Goal: Information Seeking & Learning: Understand process/instructions

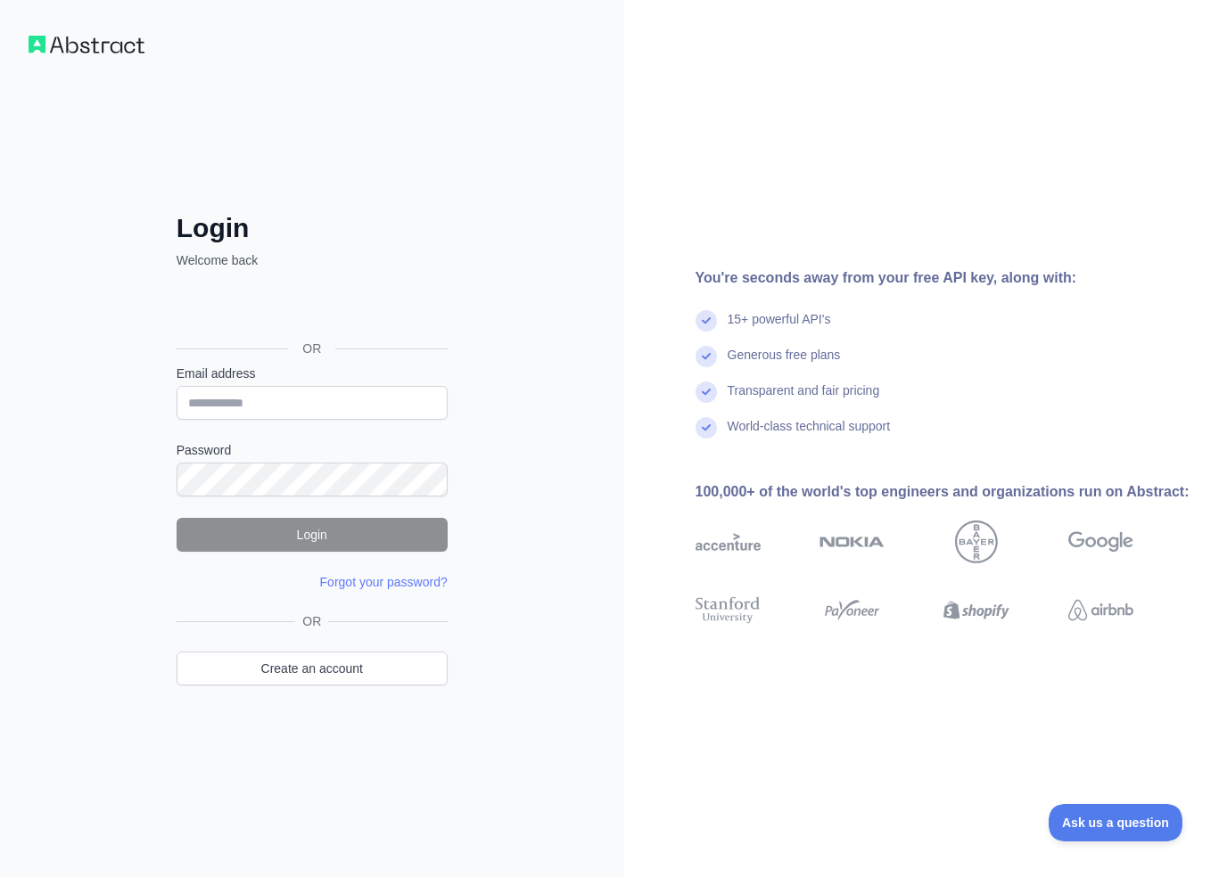
click at [382, 406] on input "Email address" at bounding box center [312, 403] width 271 height 34
click at [363, 404] on input "Email address" at bounding box center [312, 403] width 271 height 34
click at [408, 408] on input "Email address" at bounding box center [312, 403] width 271 height 34
click at [408, 403] on input "Email address" at bounding box center [312, 403] width 271 height 34
paste input "**********"
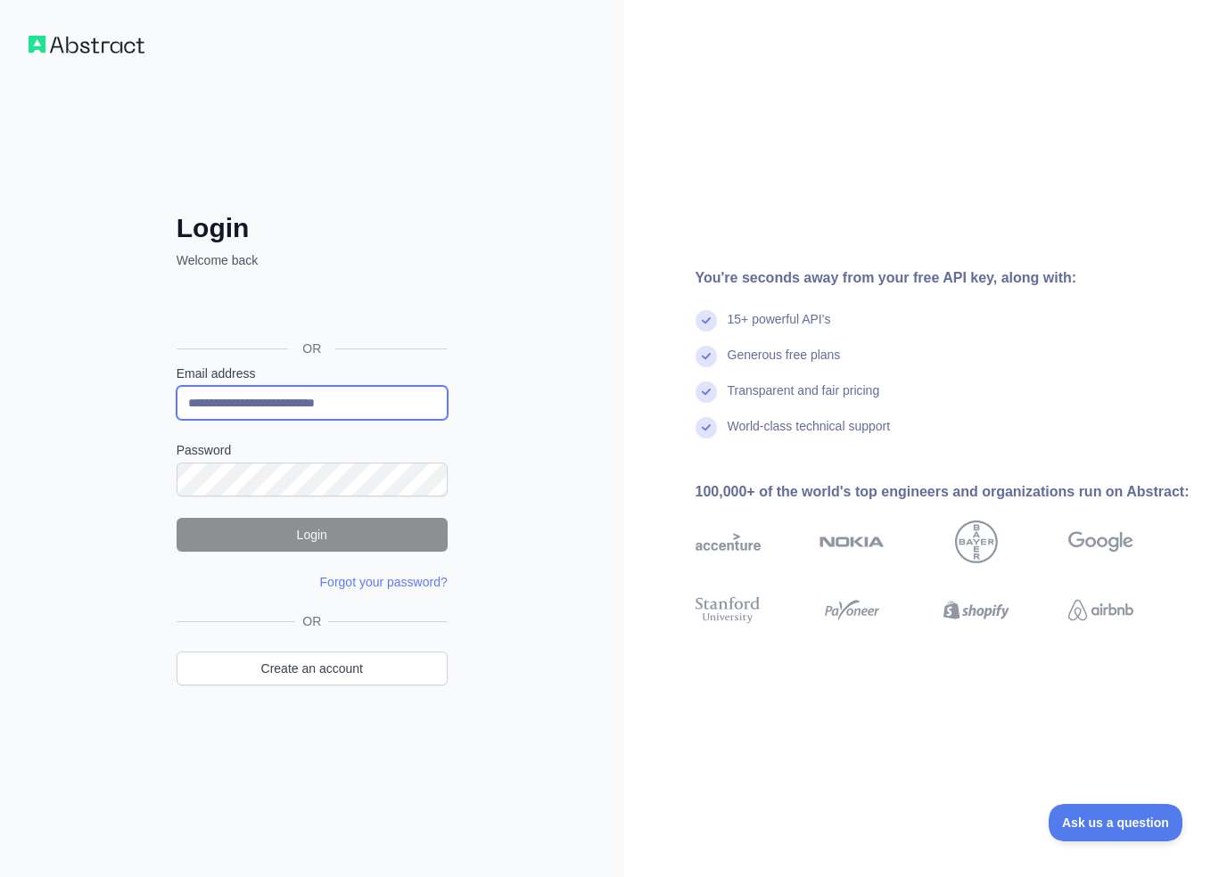
type input "**********"
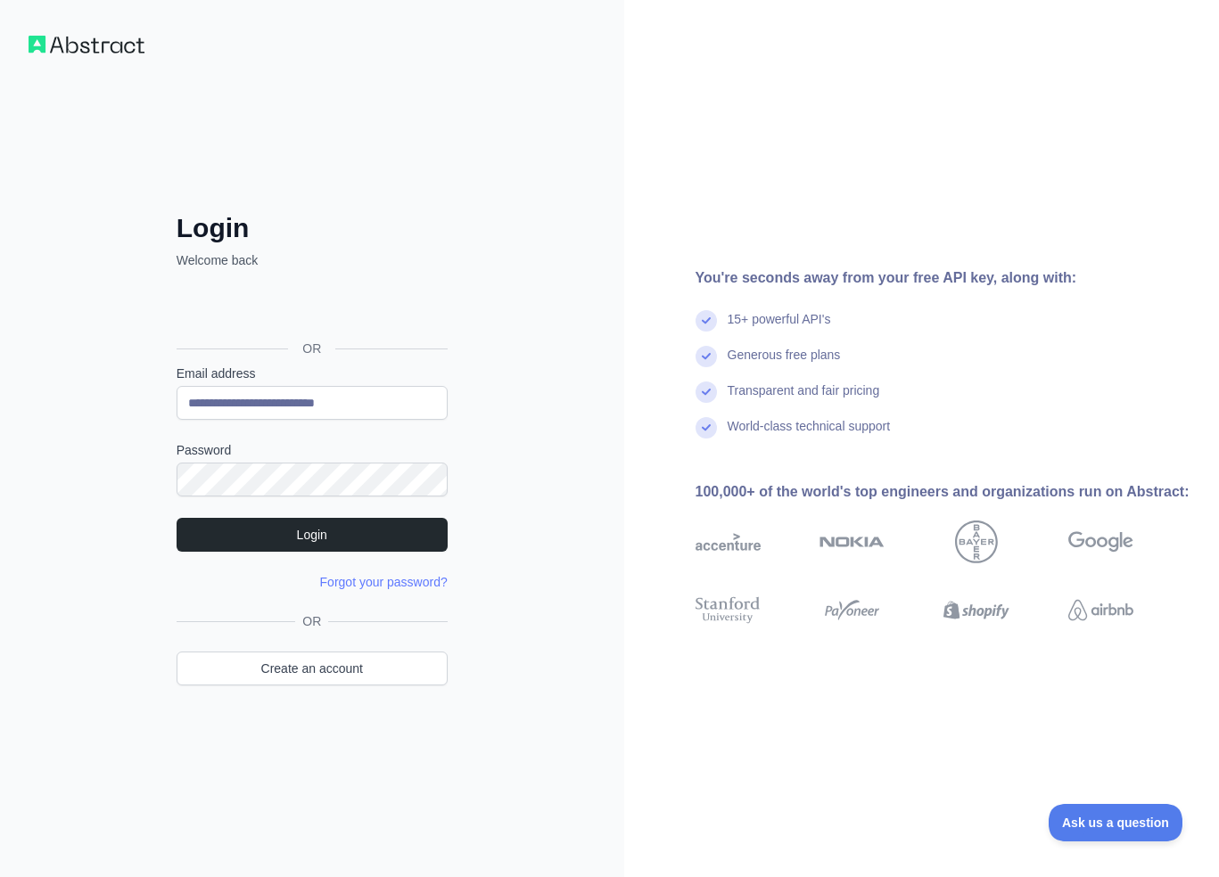
click at [341, 554] on form "**********" at bounding box center [312, 478] width 271 height 226
click at [339, 538] on button "Login" at bounding box center [312, 535] width 271 height 34
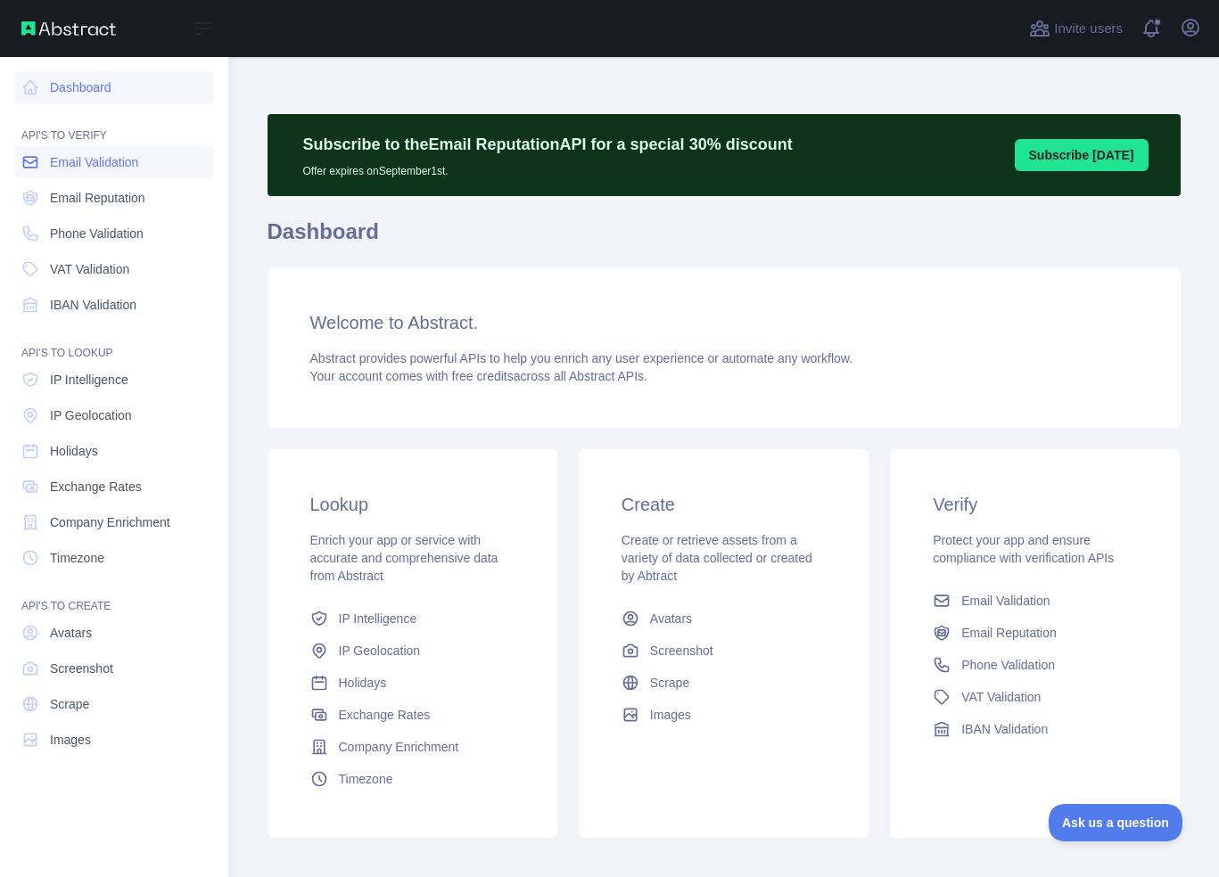
click at [103, 170] on span "Email Validation" at bounding box center [94, 162] width 88 height 18
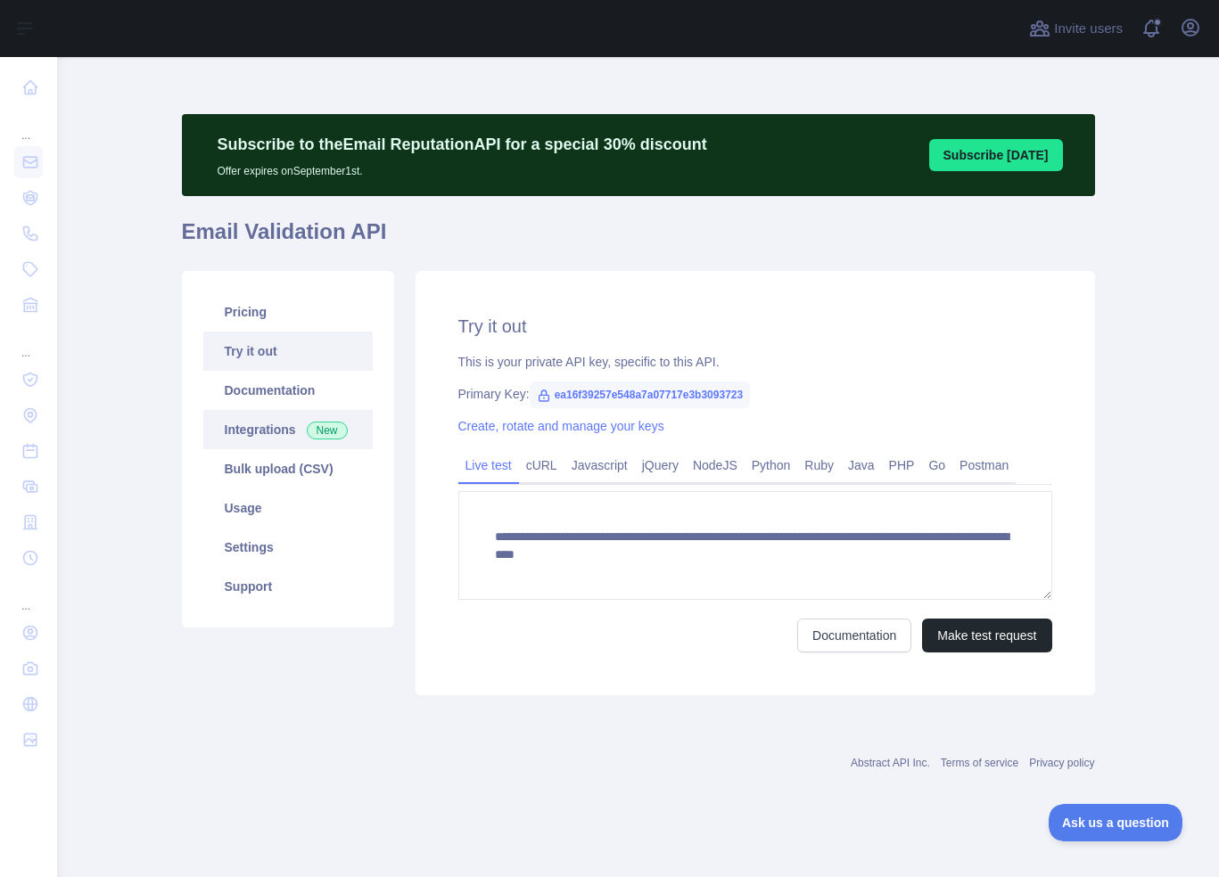
click at [258, 436] on link "Integrations New" at bounding box center [287, 429] width 169 height 39
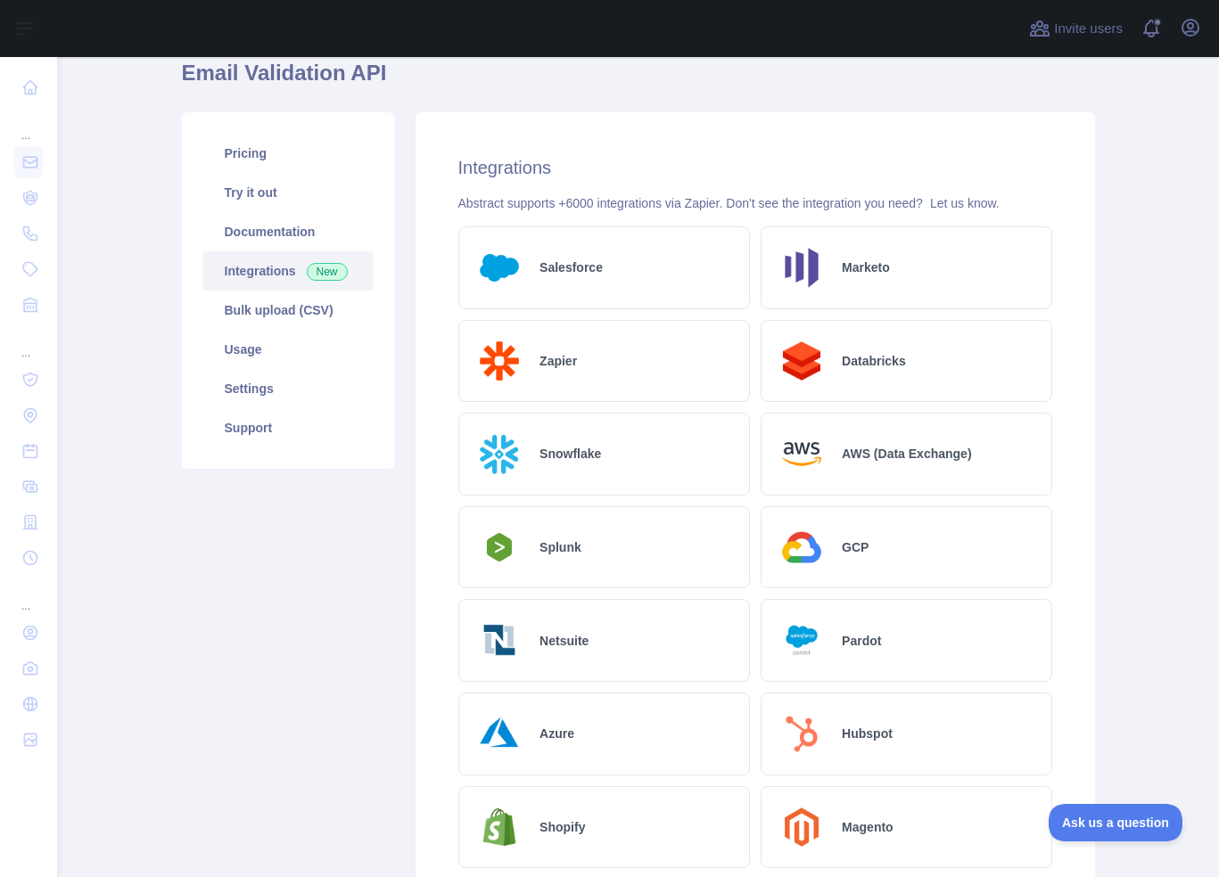
scroll to position [267, 0]
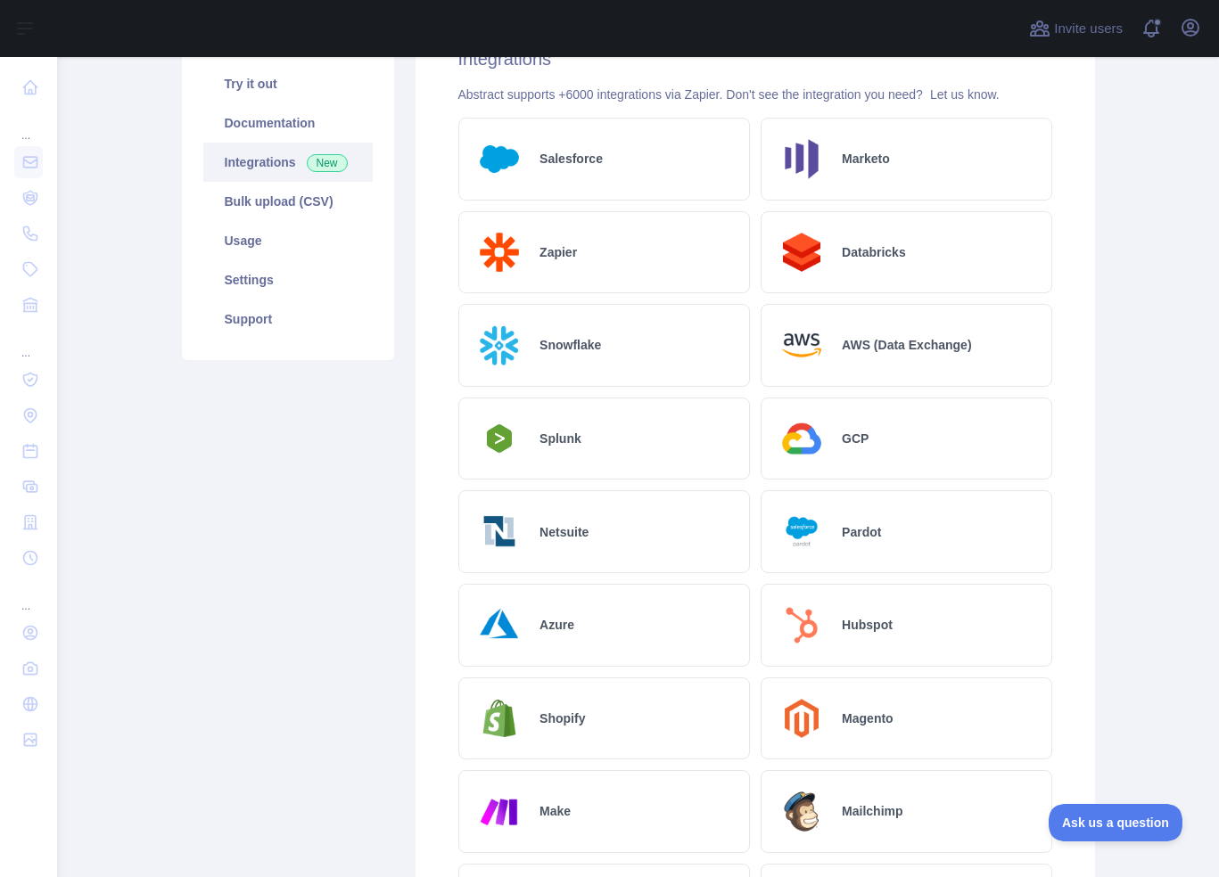
click at [589, 174] on div "Salesforce" at bounding box center [603, 159] width 291 height 83
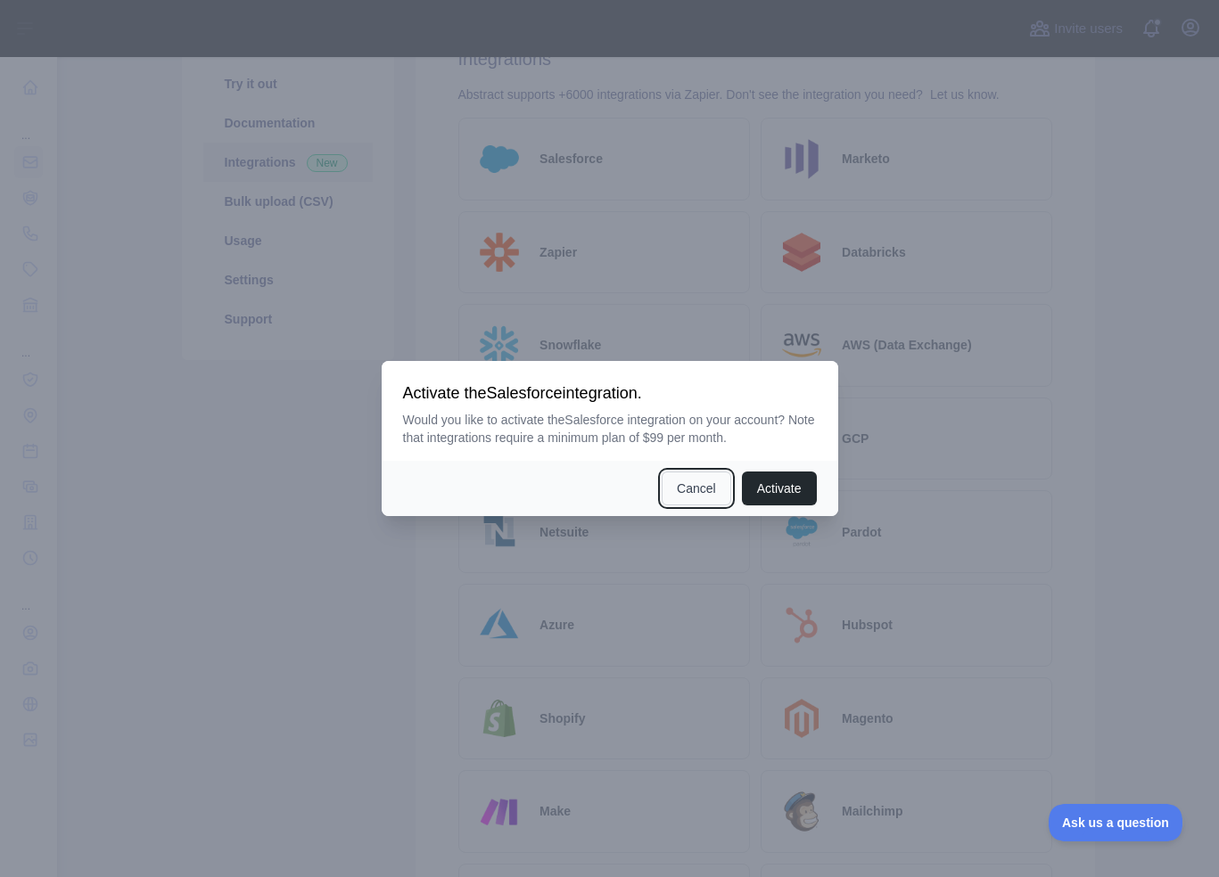
click at [710, 502] on button "Cancel" at bounding box center [696, 489] width 70 height 34
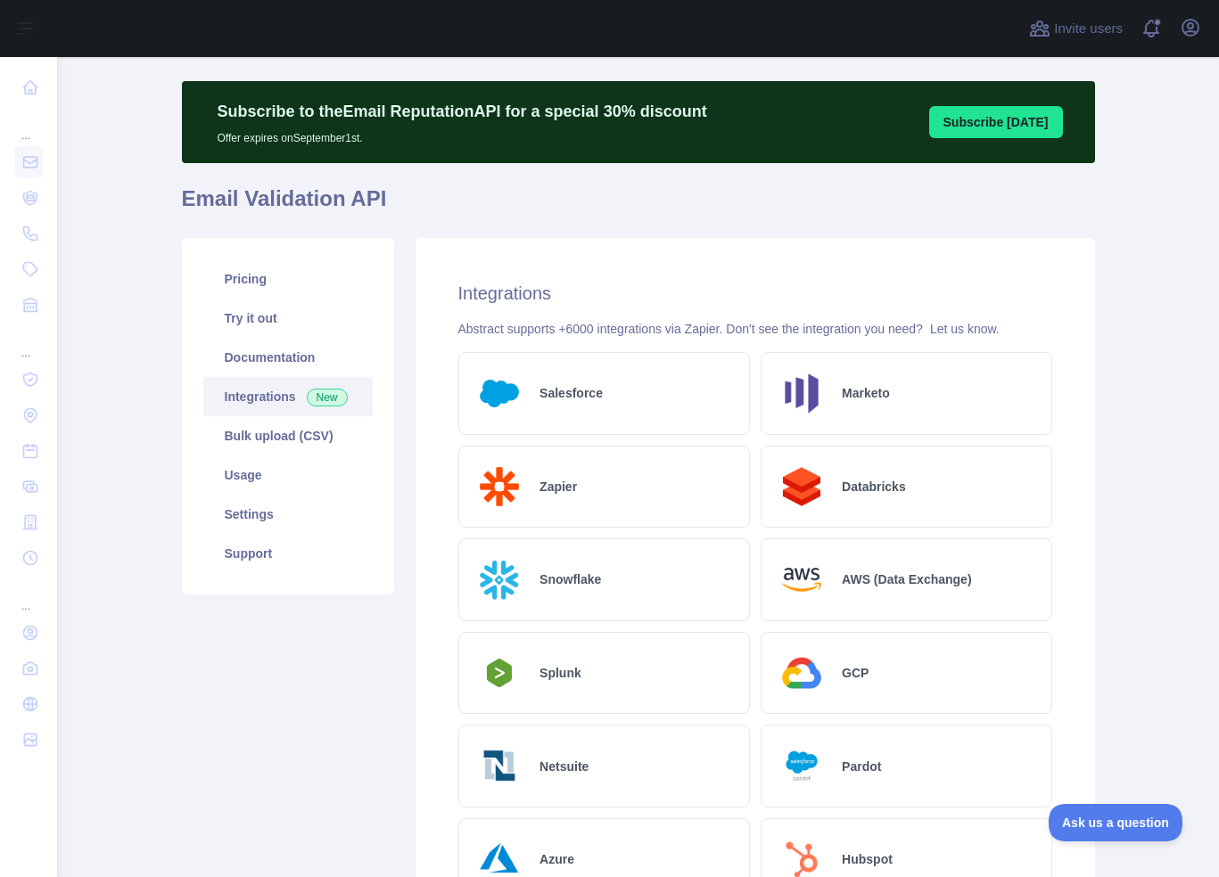
scroll to position [0, 0]
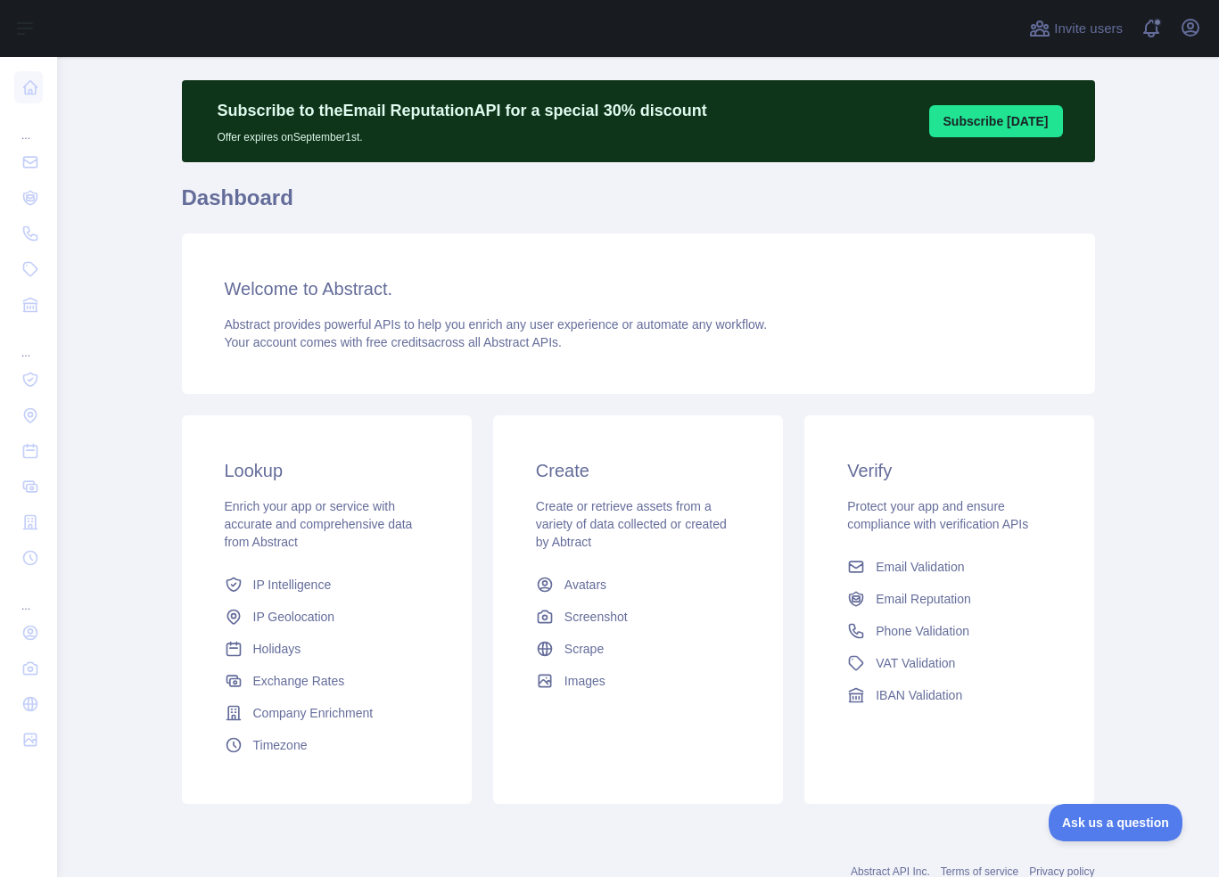
scroll to position [93, 0]
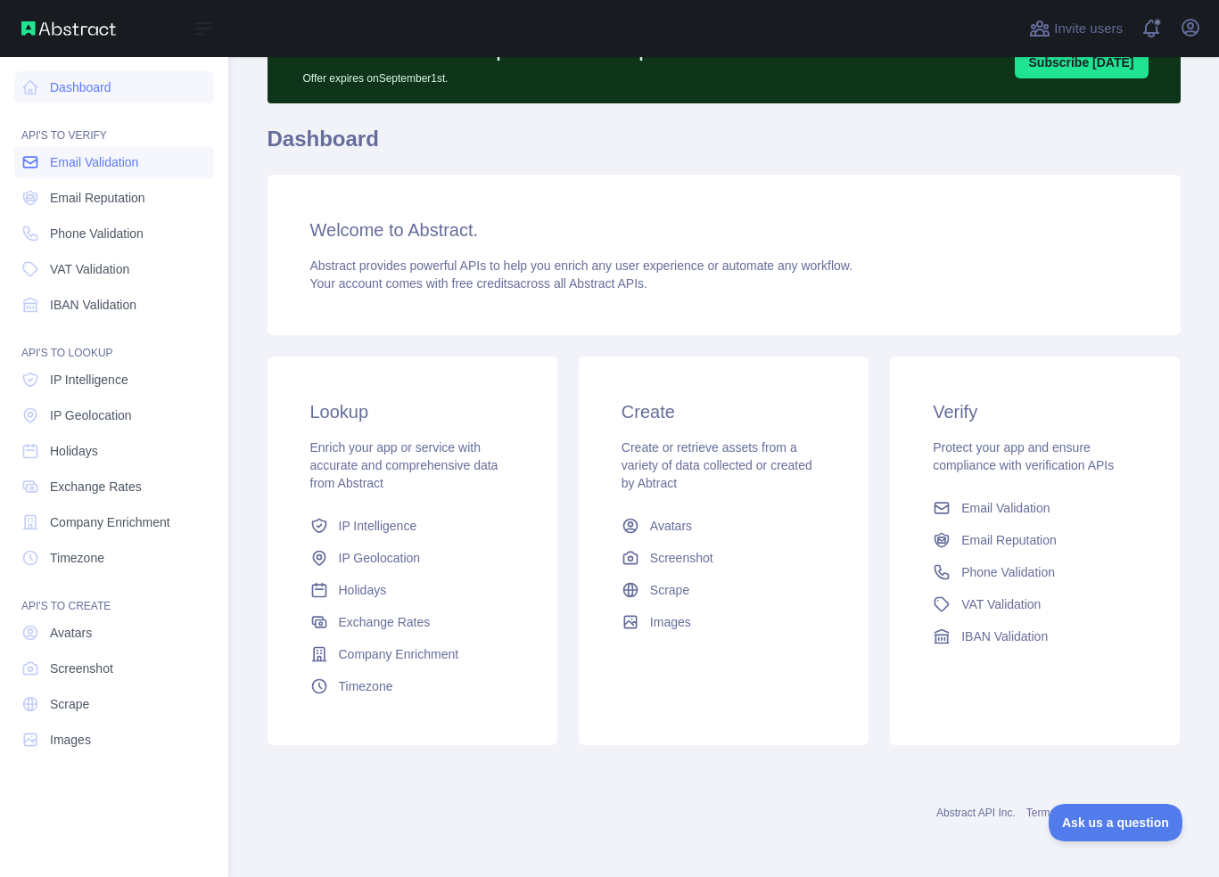
click at [123, 159] on span "Email Validation" at bounding box center [94, 162] width 88 height 18
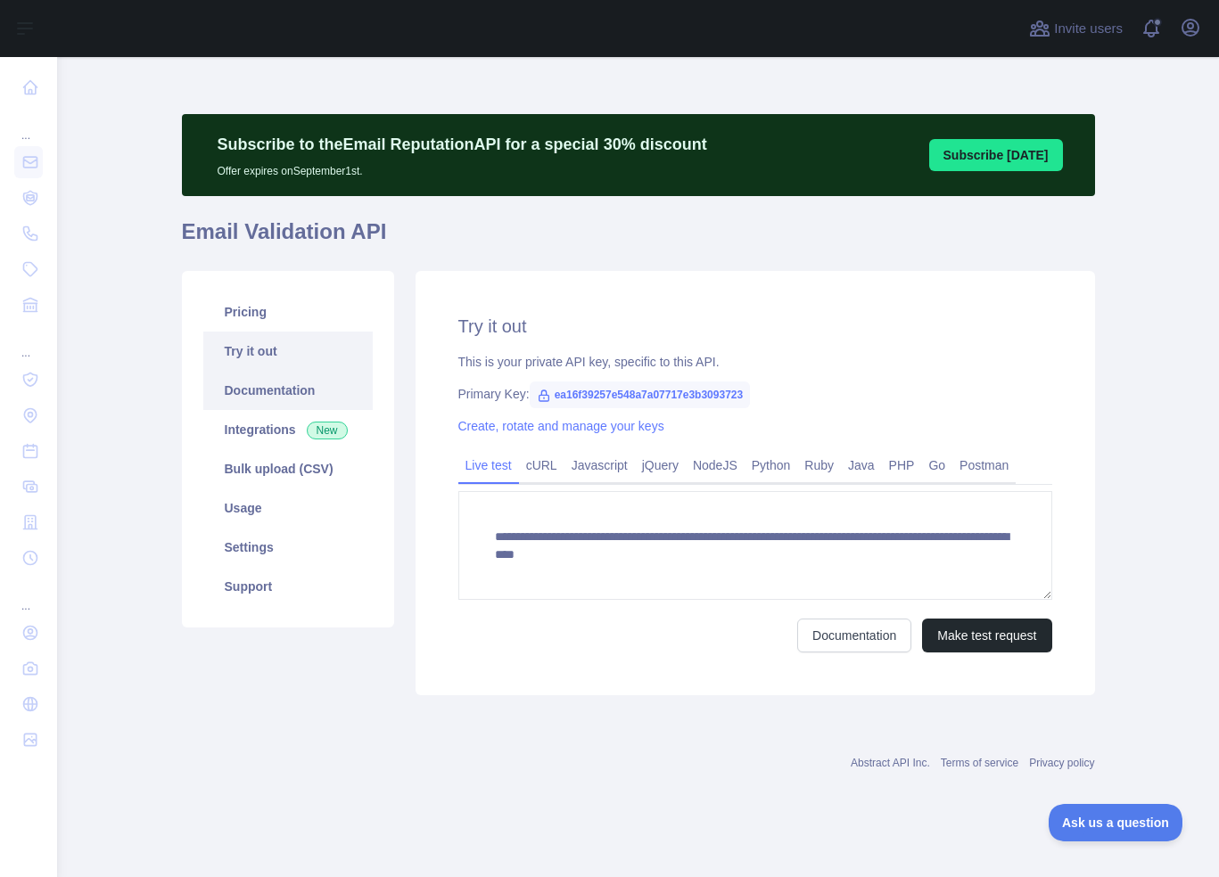
click at [258, 388] on link "Documentation" at bounding box center [287, 390] width 169 height 39
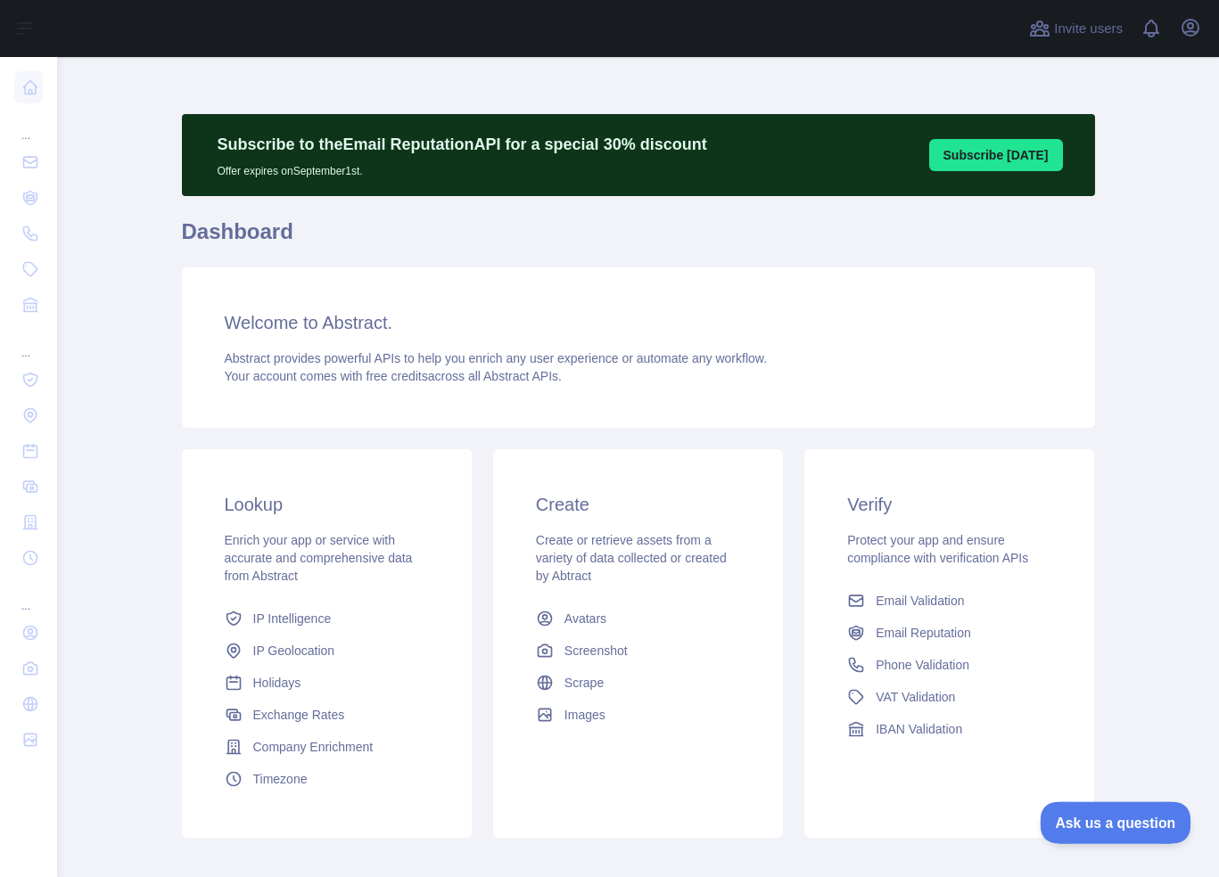
click at [1104, 826] on span "Ask us a question" at bounding box center [1106, 820] width 134 height 12
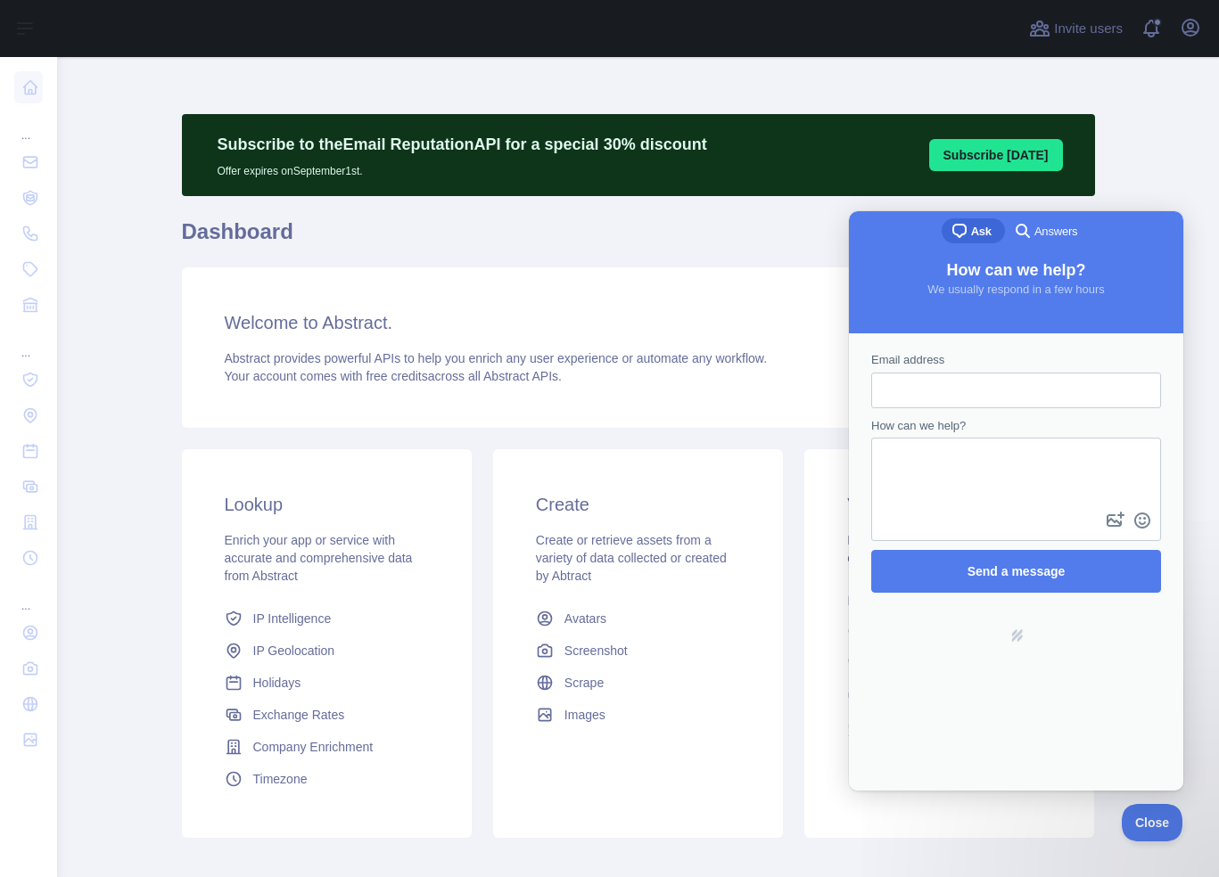
click at [783, 300] on div "Welcome to Abstract. Abstract provides powerful APIs to help you enrich any use…" at bounding box center [638, 347] width 913 height 160
click at [782, 283] on div "Welcome to Abstract. Abstract provides powerful APIs to help you enrich any use…" at bounding box center [638, 347] width 913 height 160
click at [1154, 811] on button "Close" at bounding box center [1147, 819] width 61 height 37
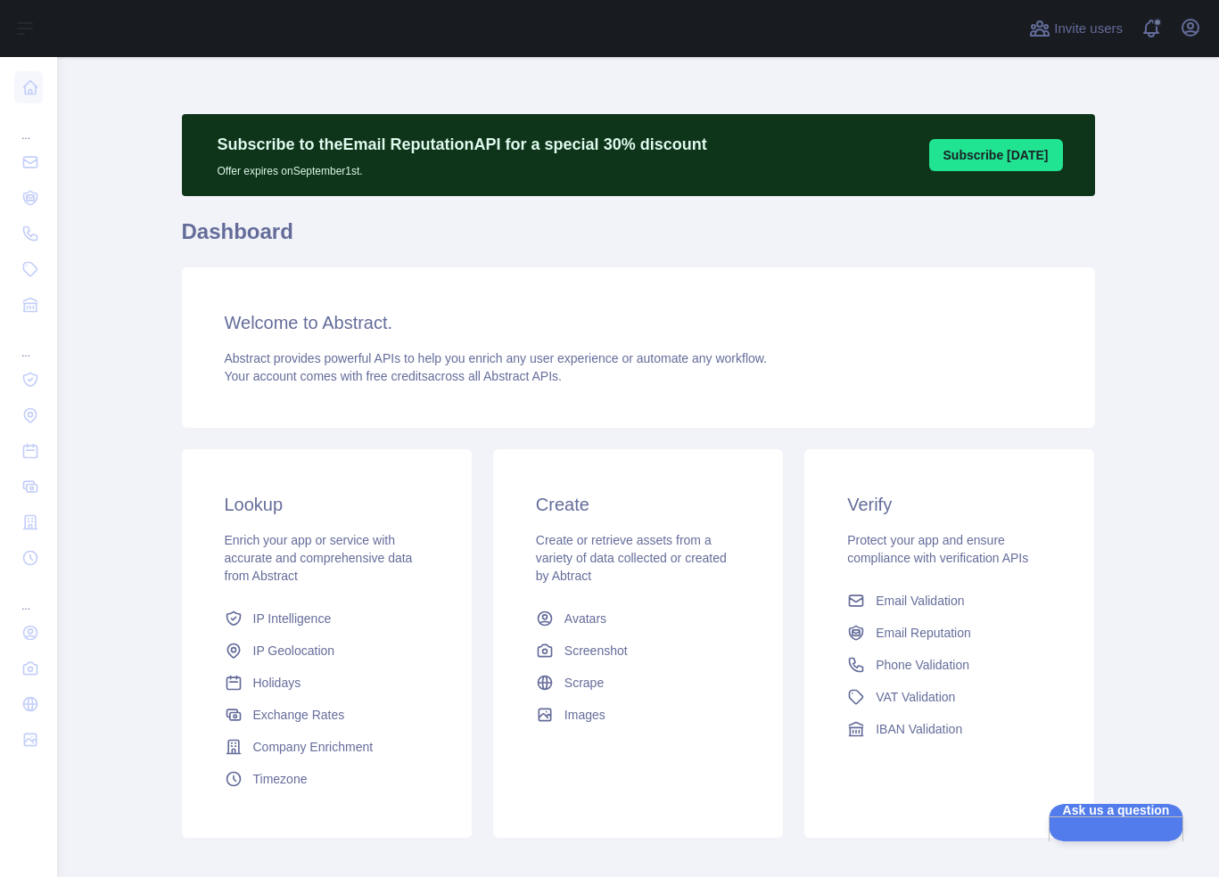
click at [552, 266] on div "Subscribe to the Email Reputation API for a special 30 % discount Offer expires…" at bounding box center [638, 481] width 913 height 735
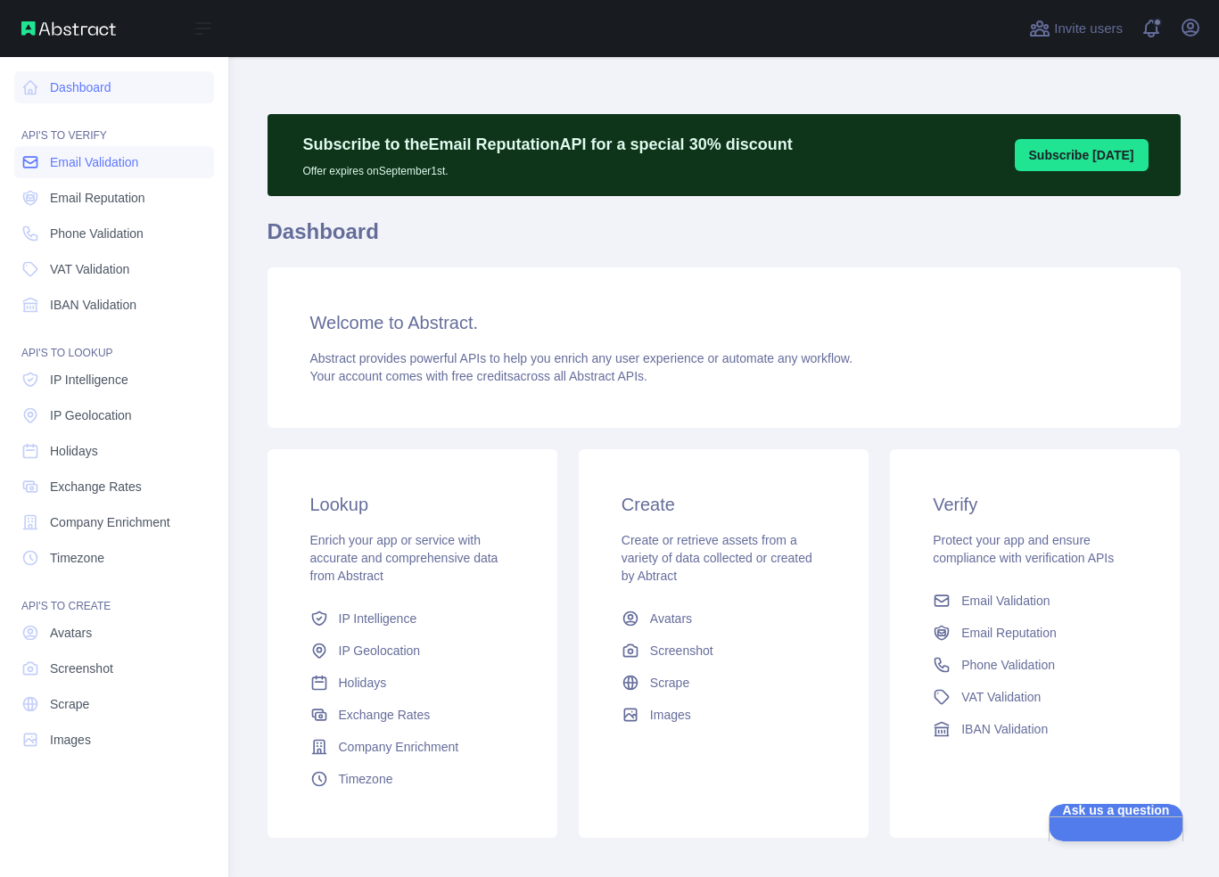
click at [49, 168] on link "Email Validation" at bounding box center [114, 162] width 200 height 32
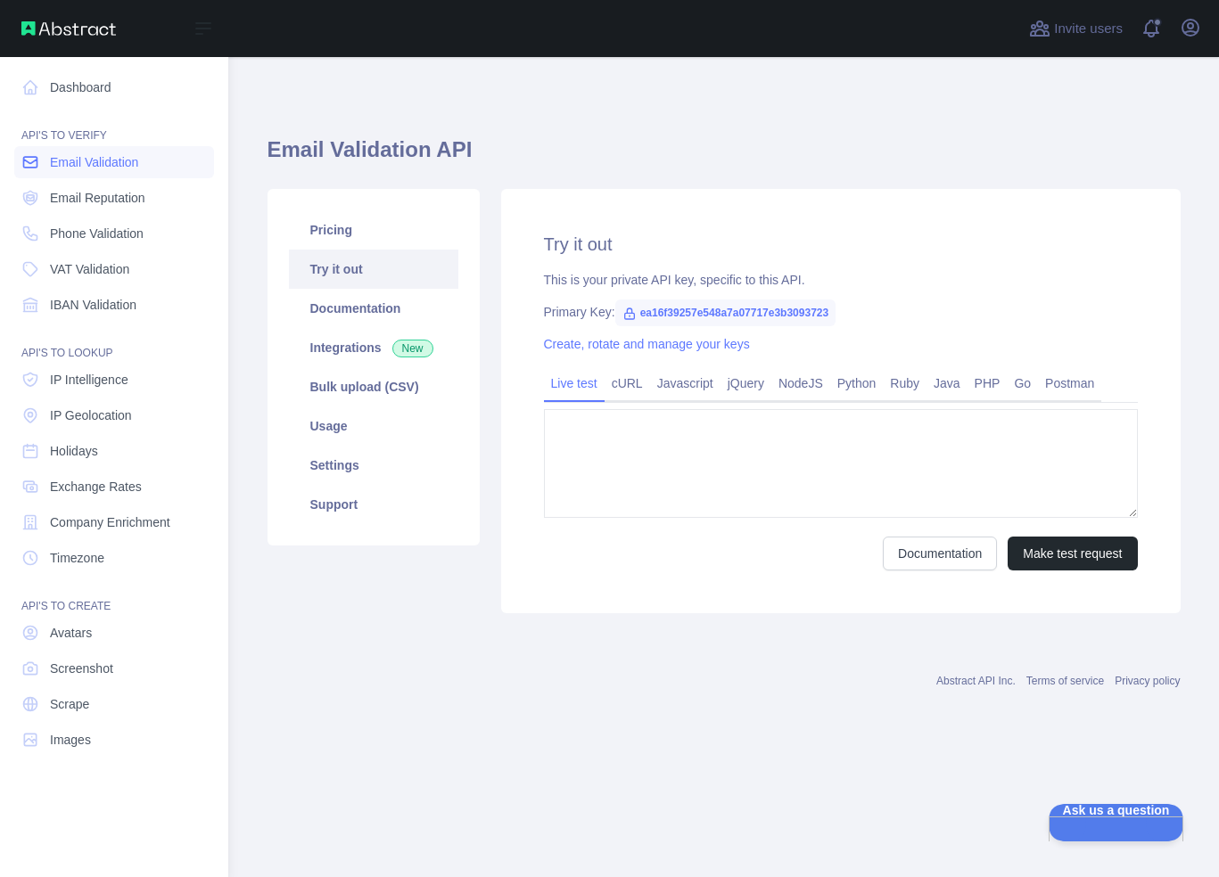
type textarea "**********"
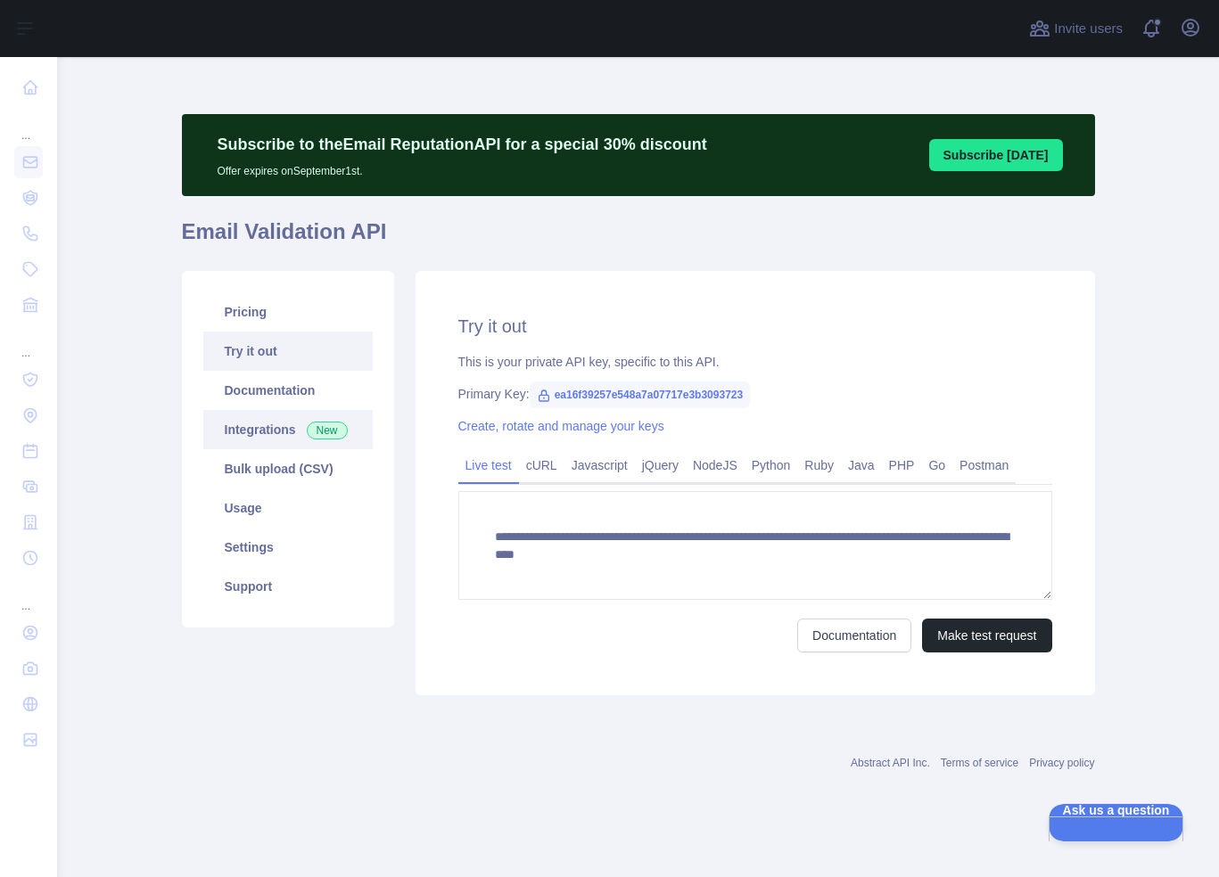
click at [268, 427] on link "Integrations New" at bounding box center [287, 429] width 169 height 39
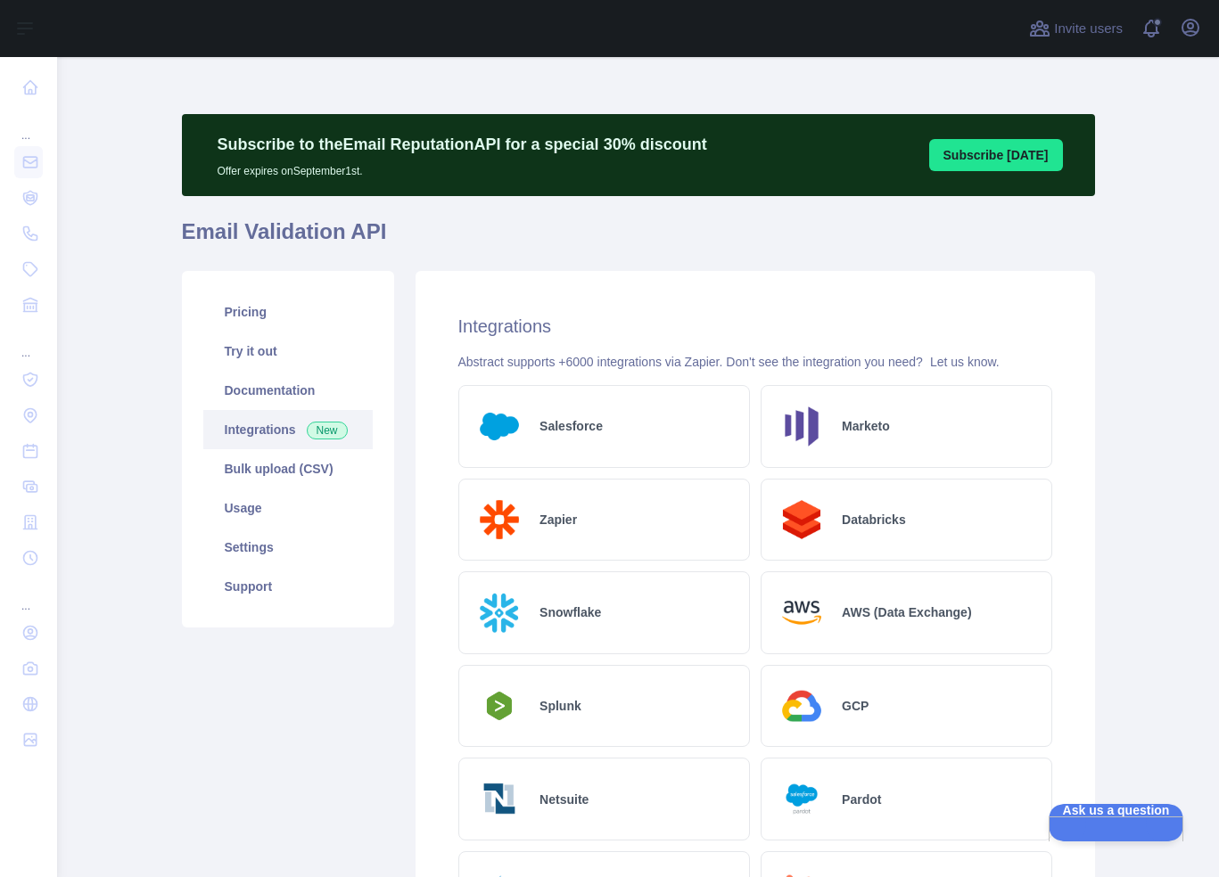
click at [554, 425] on h2 "Salesforce" at bounding box center [570, 426] width 63 height 18
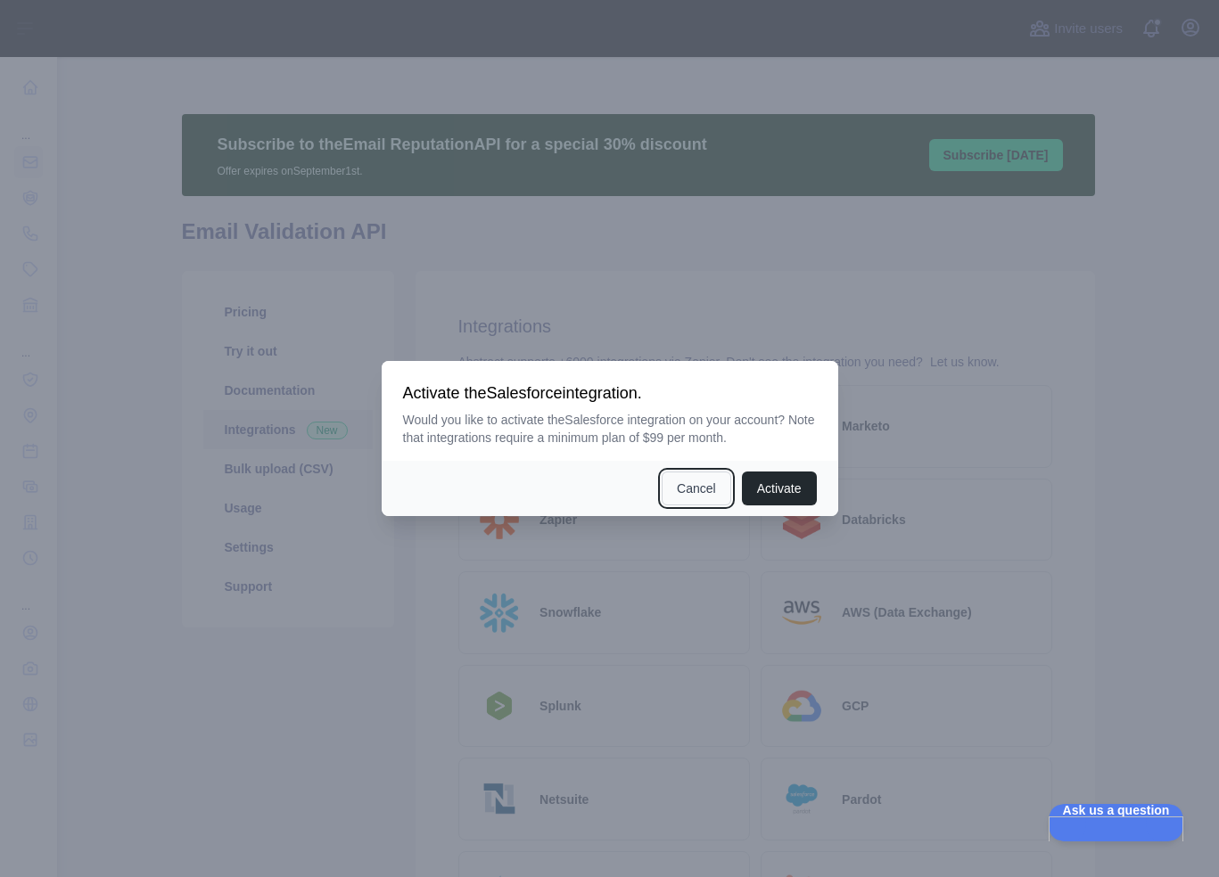
click at [692, 490] on button "Cancel" at bounding box center [696, 489] width 70 height 34
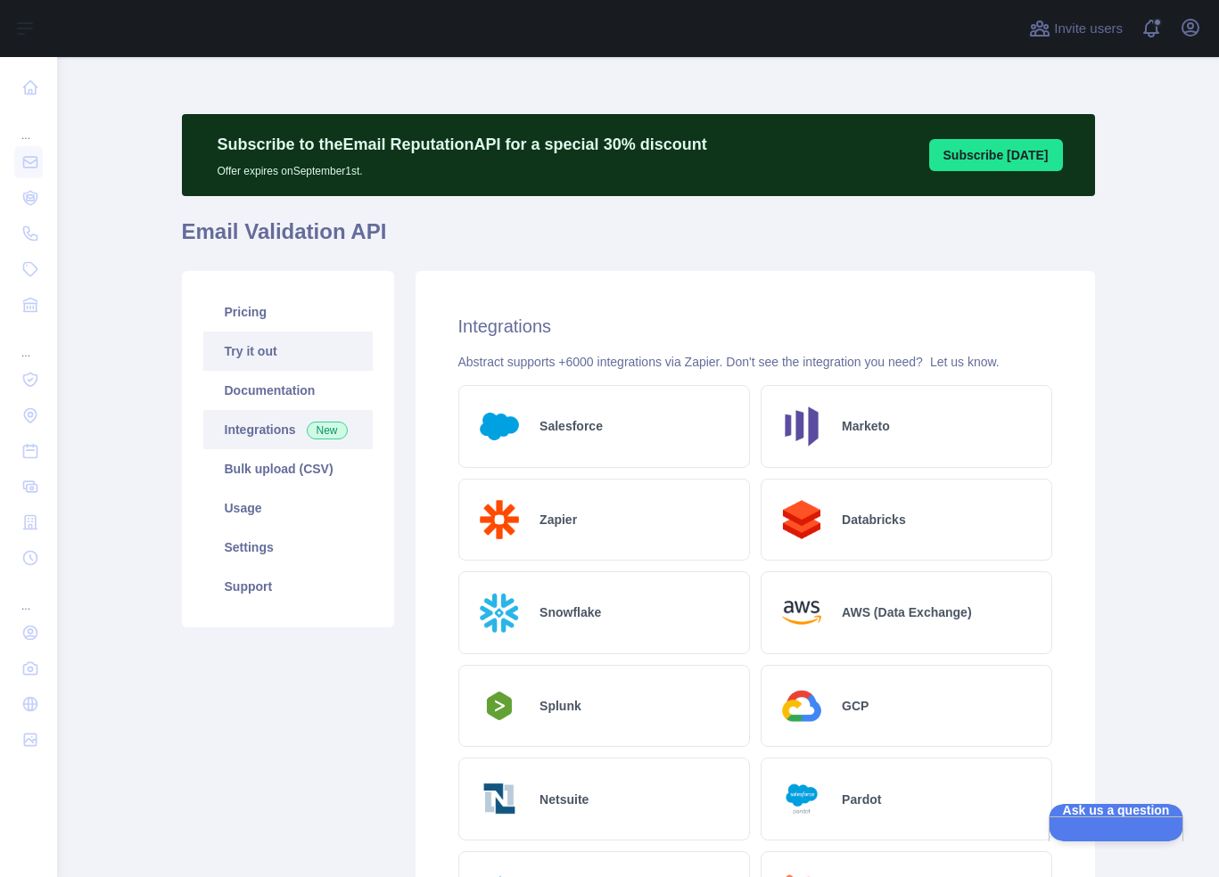
click at [238, 346] on link "Try it out" at bounding box center [287, 351] width 169 height 39
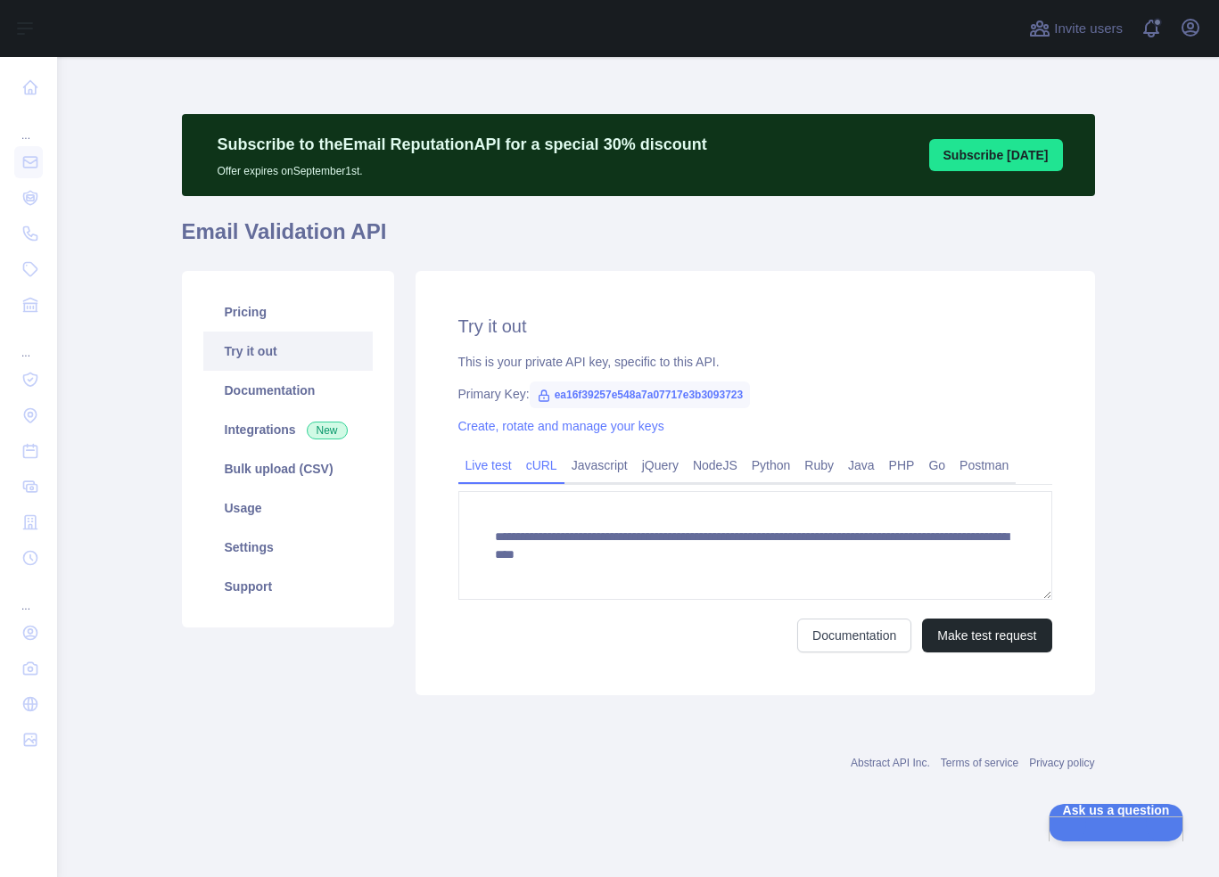
click at [546, 464] on link "cURL" at bounding box center [541, 465] width 45 height 29
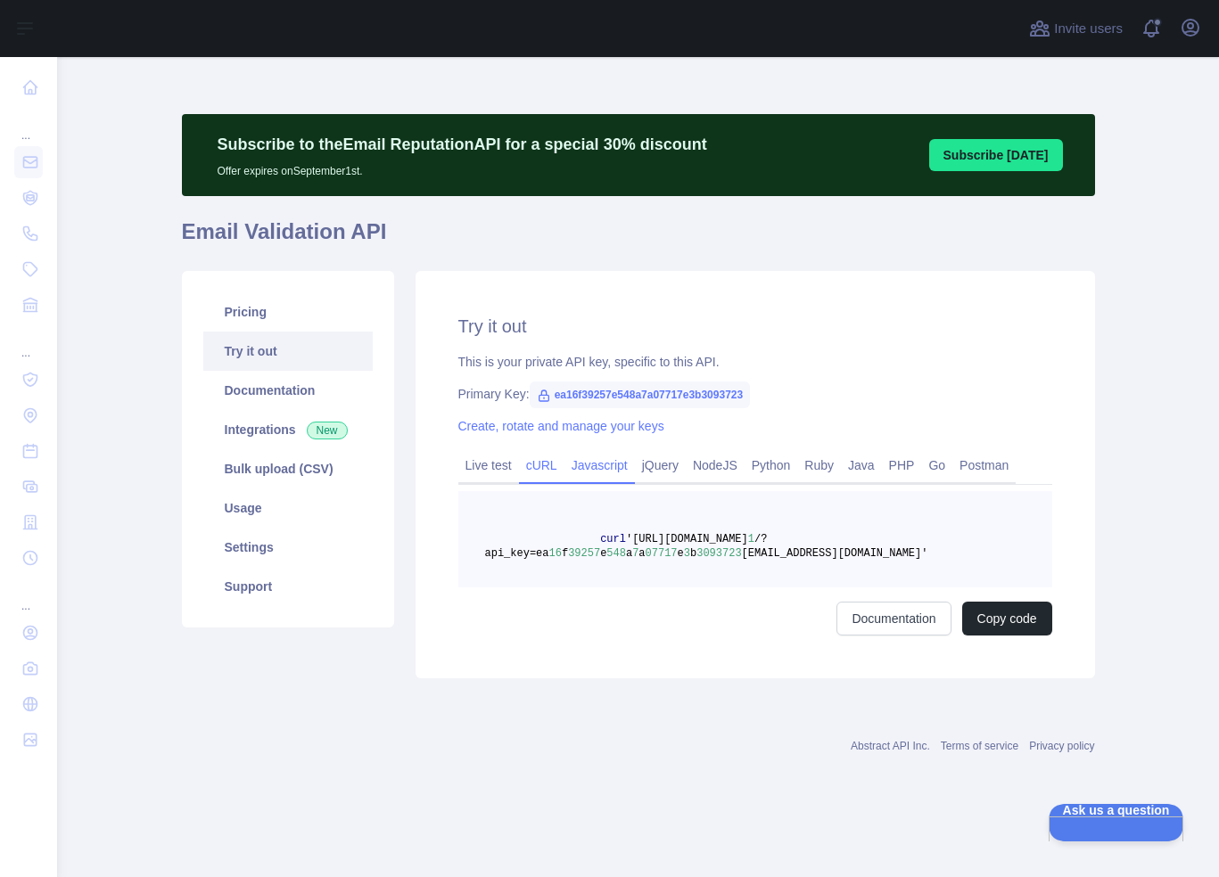
click at [577, 467] on link "Javascript" at bounding box center [599, 465] width 70 height 29
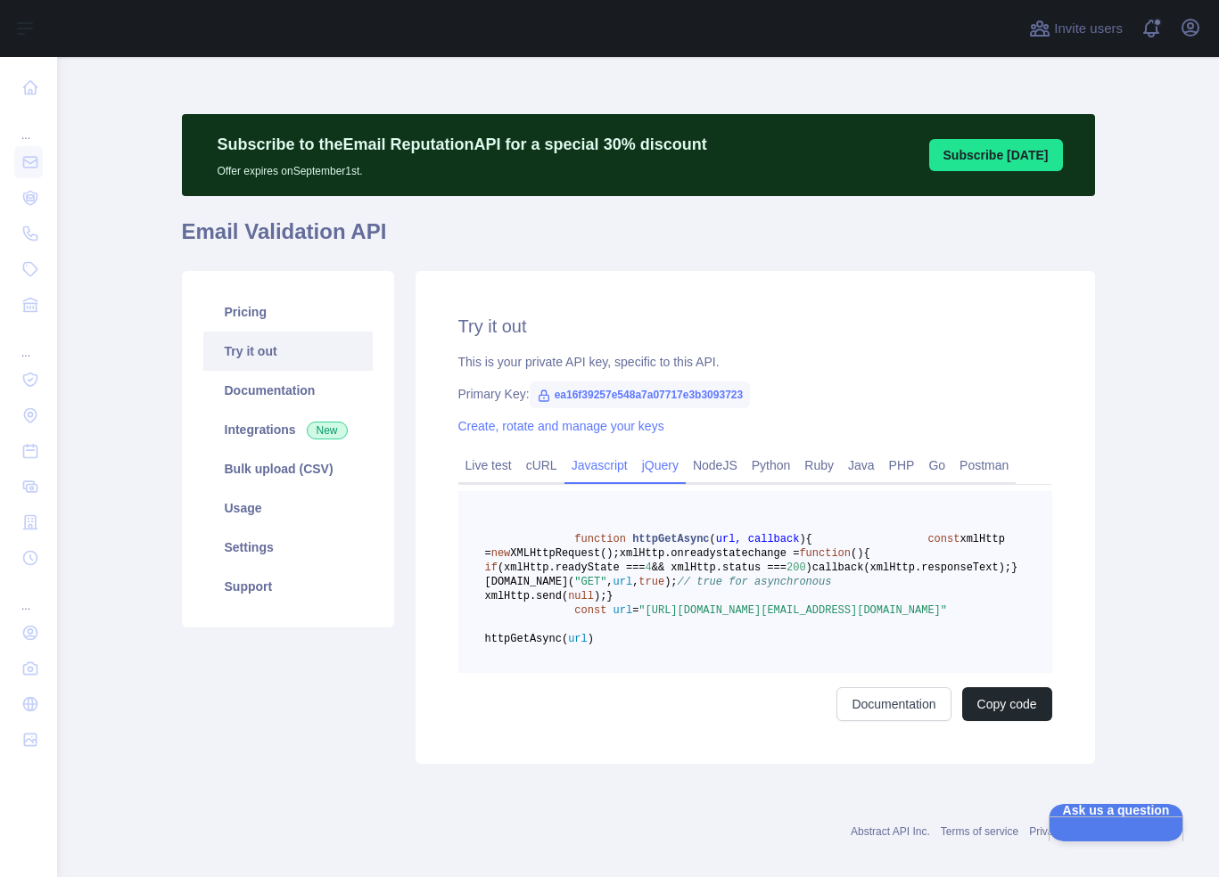
click at [645, 459] on link "jQuery" at bounding box center [660, 465] width 51 height 29
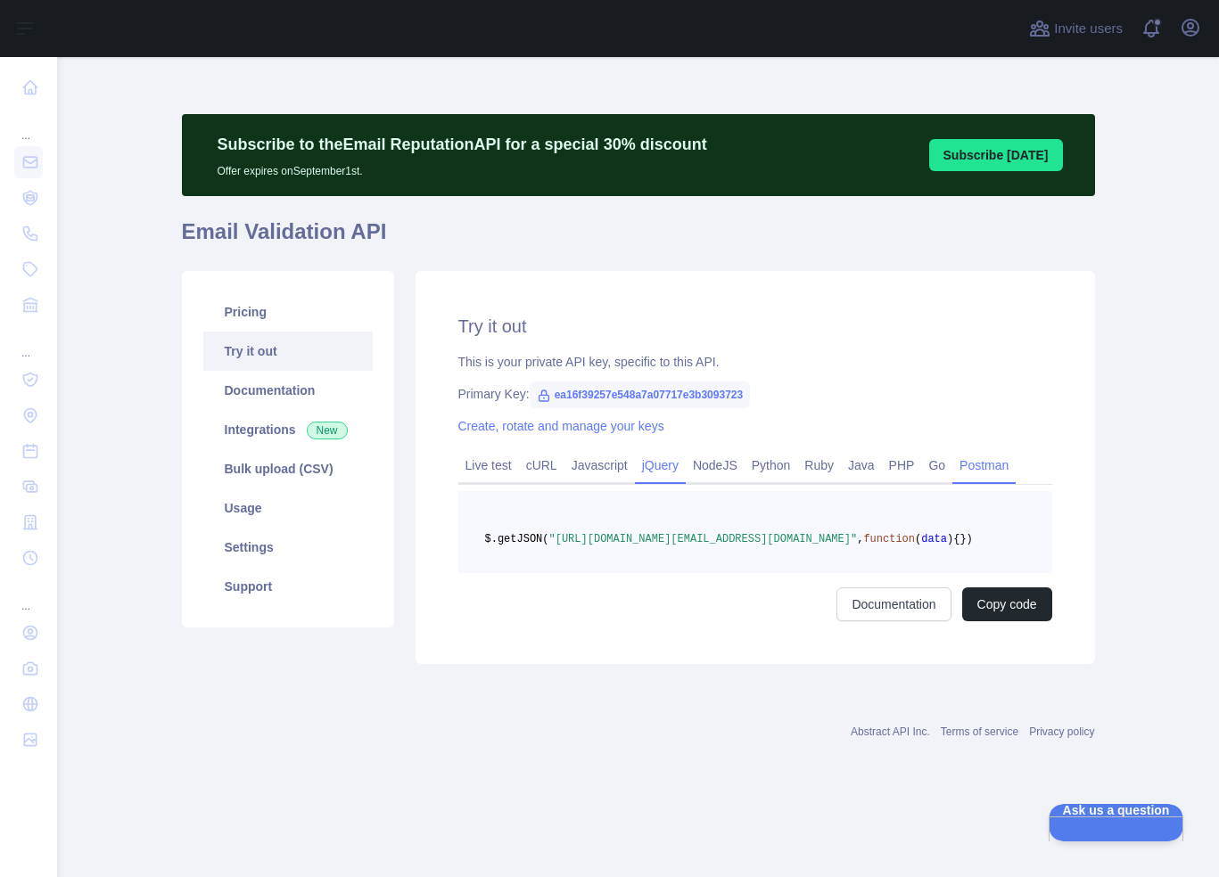
click at [982, 459] on link "Postman" at bounding box center [983, 465] width 63 height 29
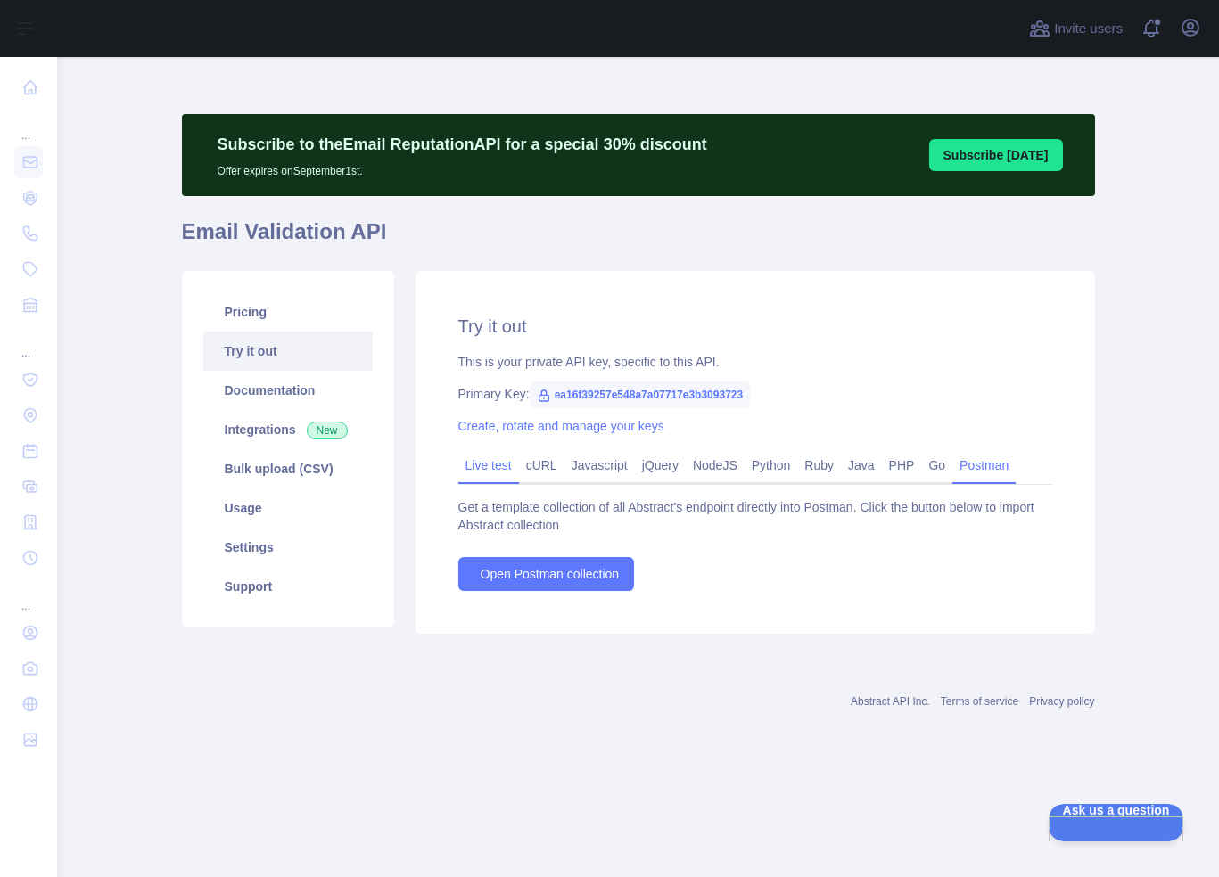
click at [480, 462] on link "Live test" at bounding box center [488, 465] width 61 height 29
